Goal: Find specific page/section

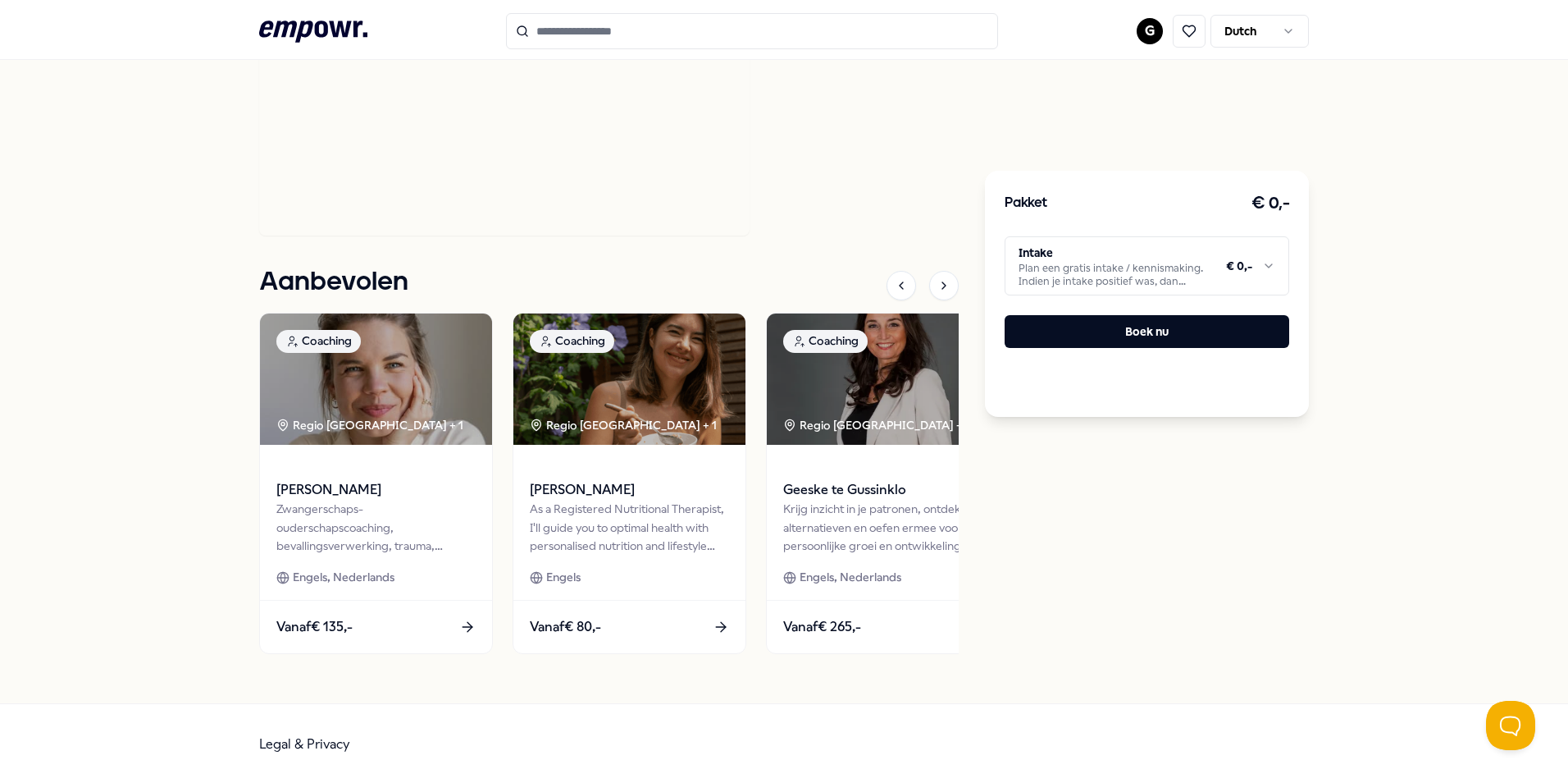
scroll to position [828, 0]
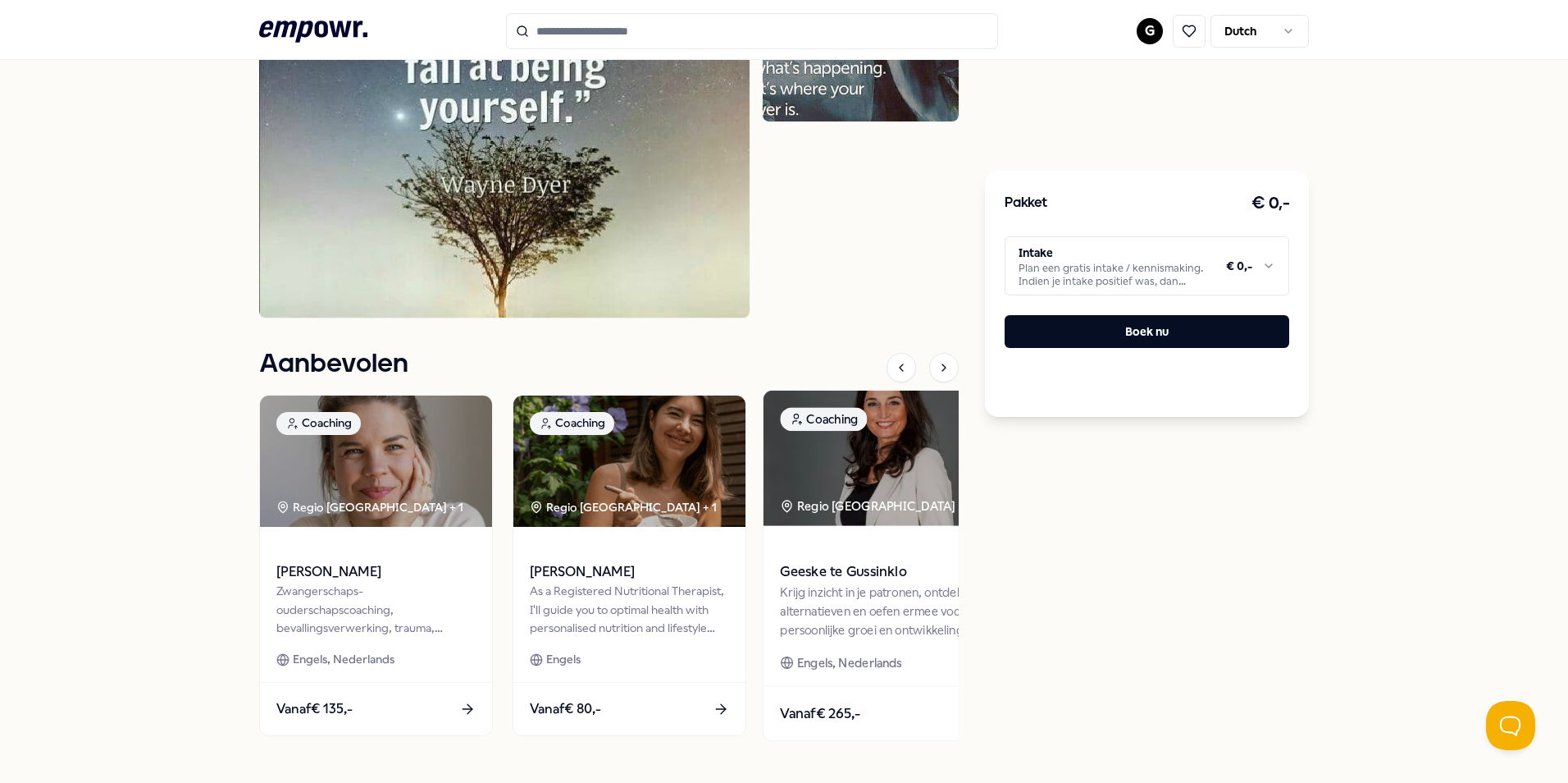
click at [826, 500] on div "Regio Oost NL + 6" at bounding box center [877, 506] width 194 height 19
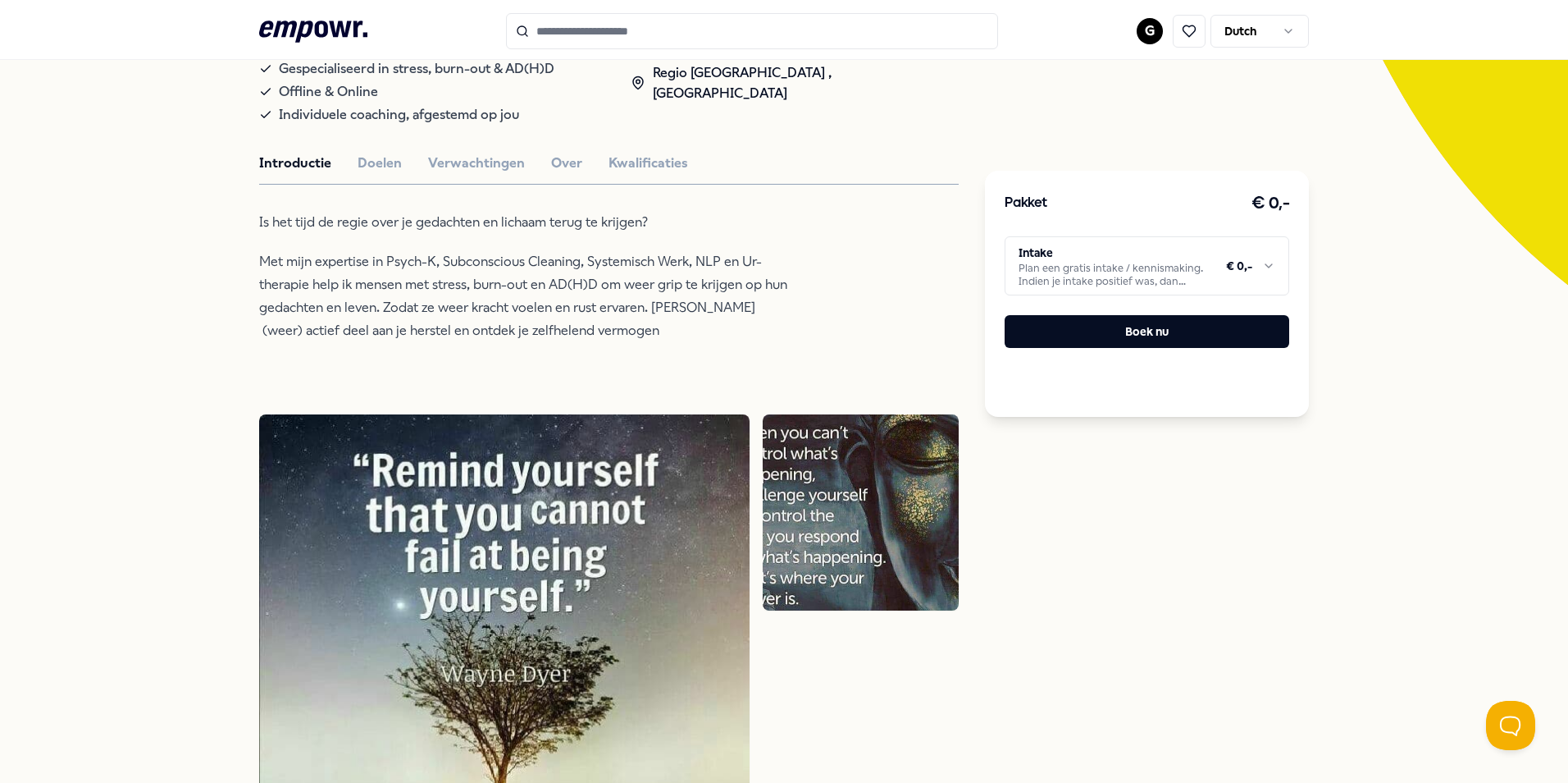
scroll to position [336, 0]
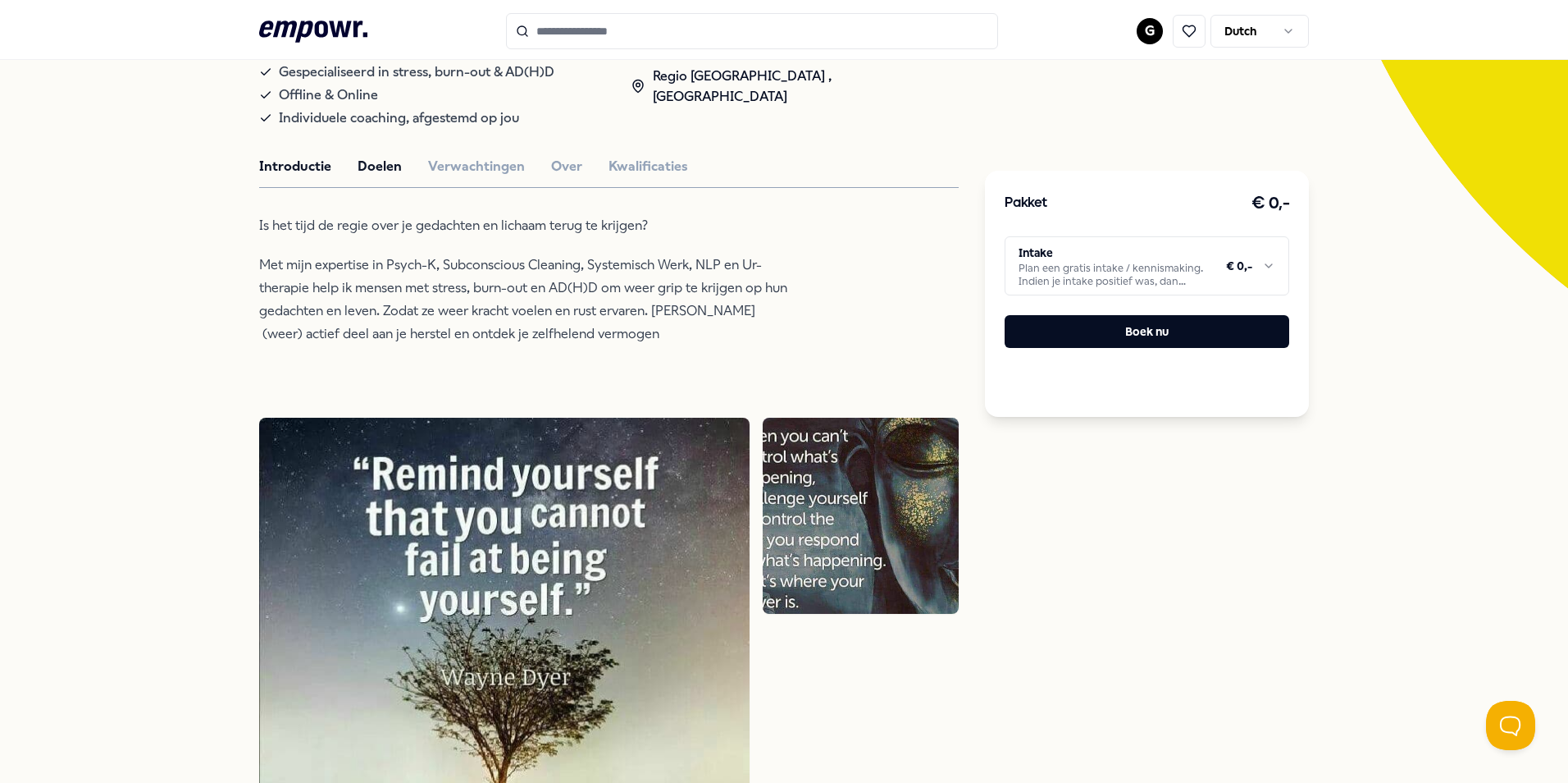
click at [369, 157] on button "Doelen" at bounding box center [379, 166] width 44 height 21
